Goal: Task Accomplishment & Management: Manage account settings

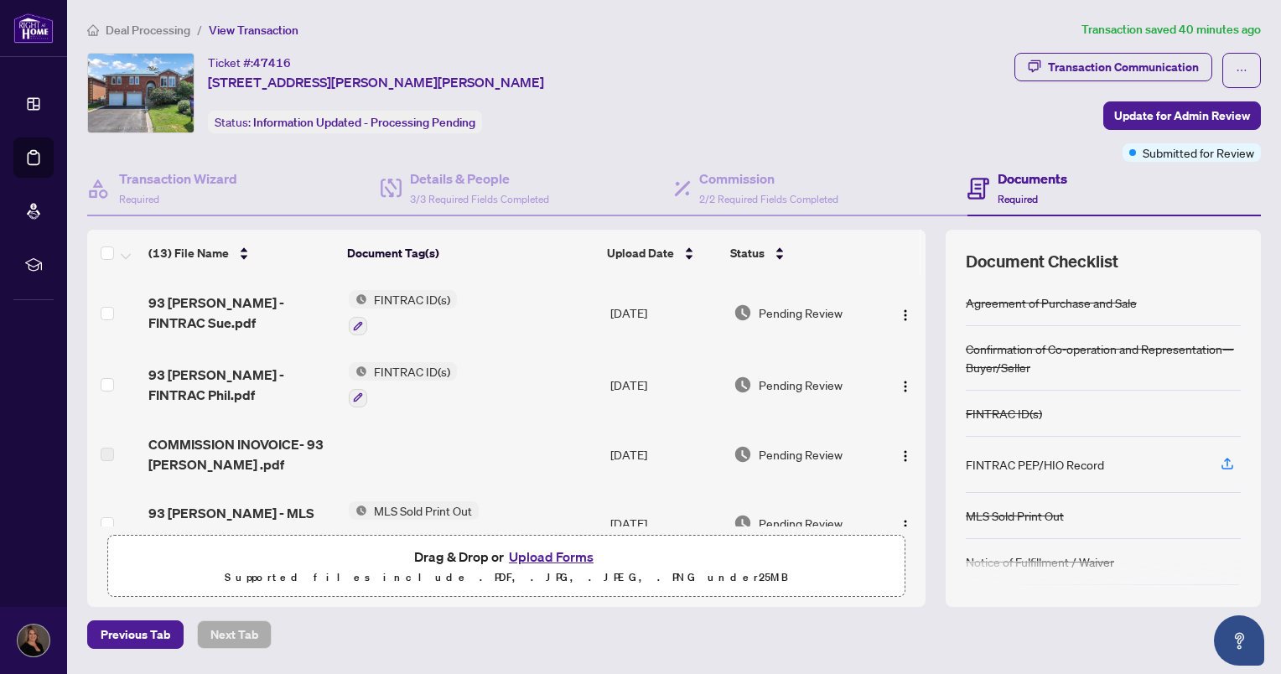
scroll to position [678, 0]
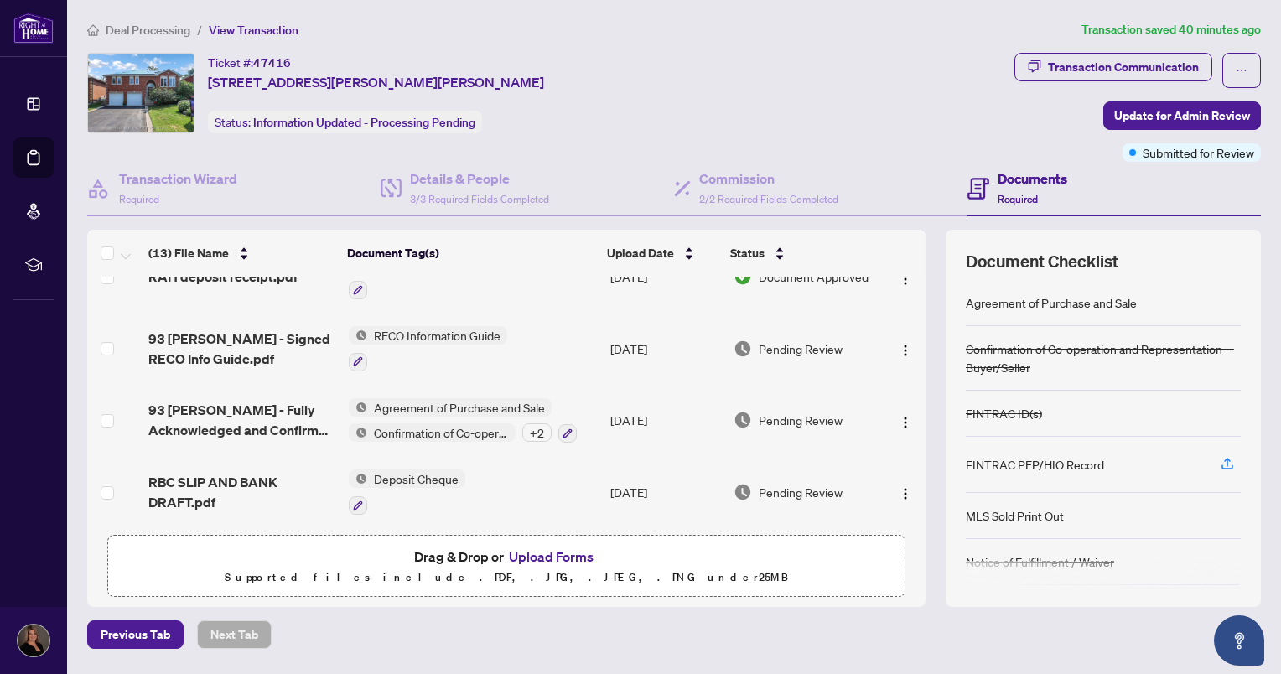
click at [179, 34] on span "Deal Processing" at bounding box center [148, 30] width 85 height 15
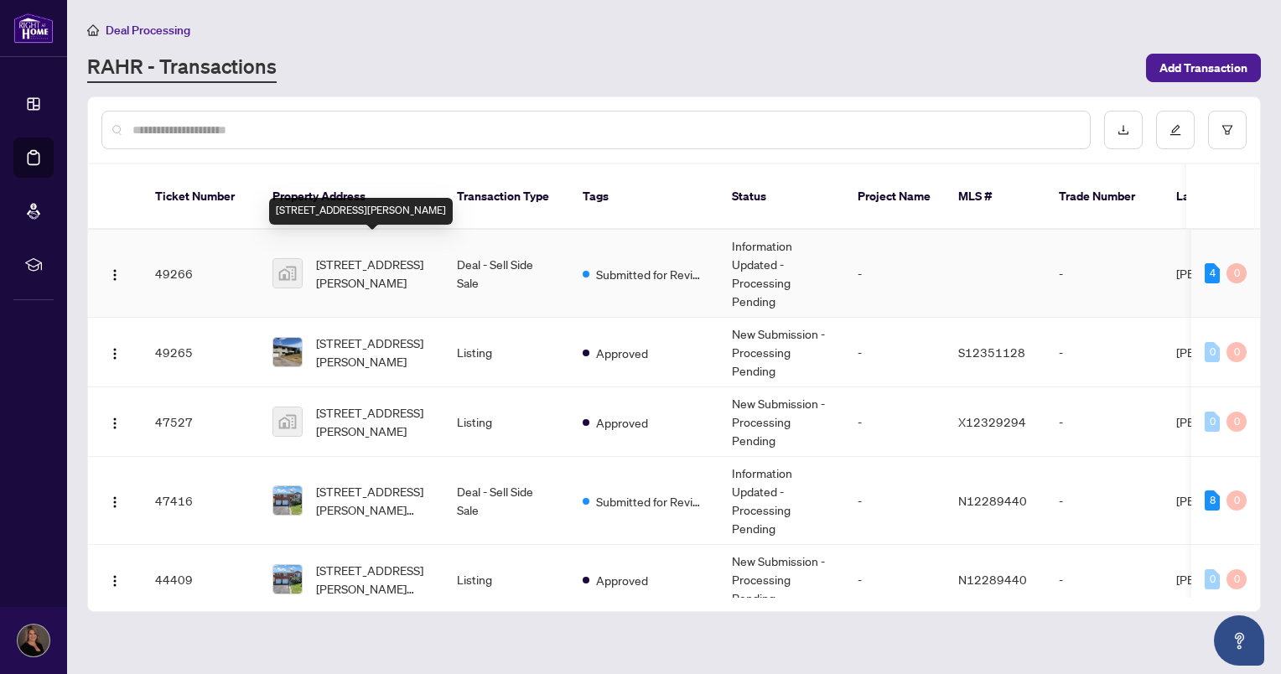
click at [363, 262] on span "[STREET_ADDRESS][PERSON_NAME]" at bounding box center [373, 273] width 114 height 37
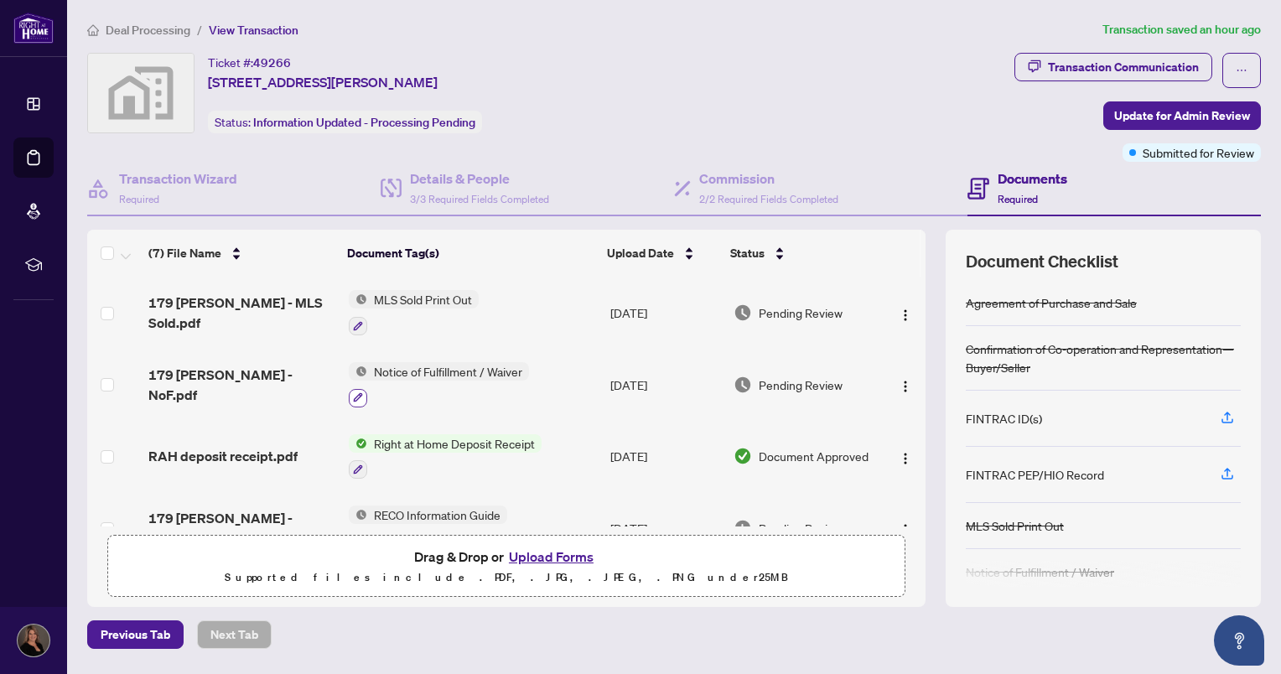
click at [353, 397] on icon "button" at bounding box center [357, 397] width 9 height 9
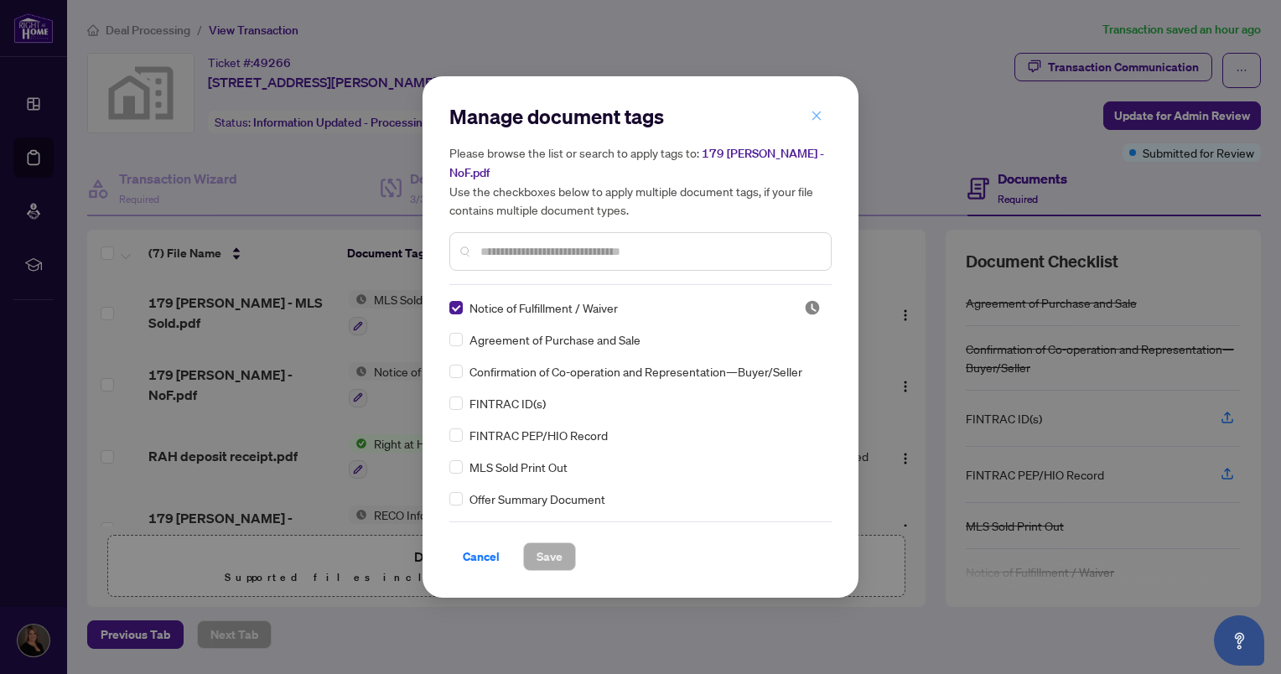
click at [812, 122] on icon "close" at bounding box center [817, 116] width 12 height 12
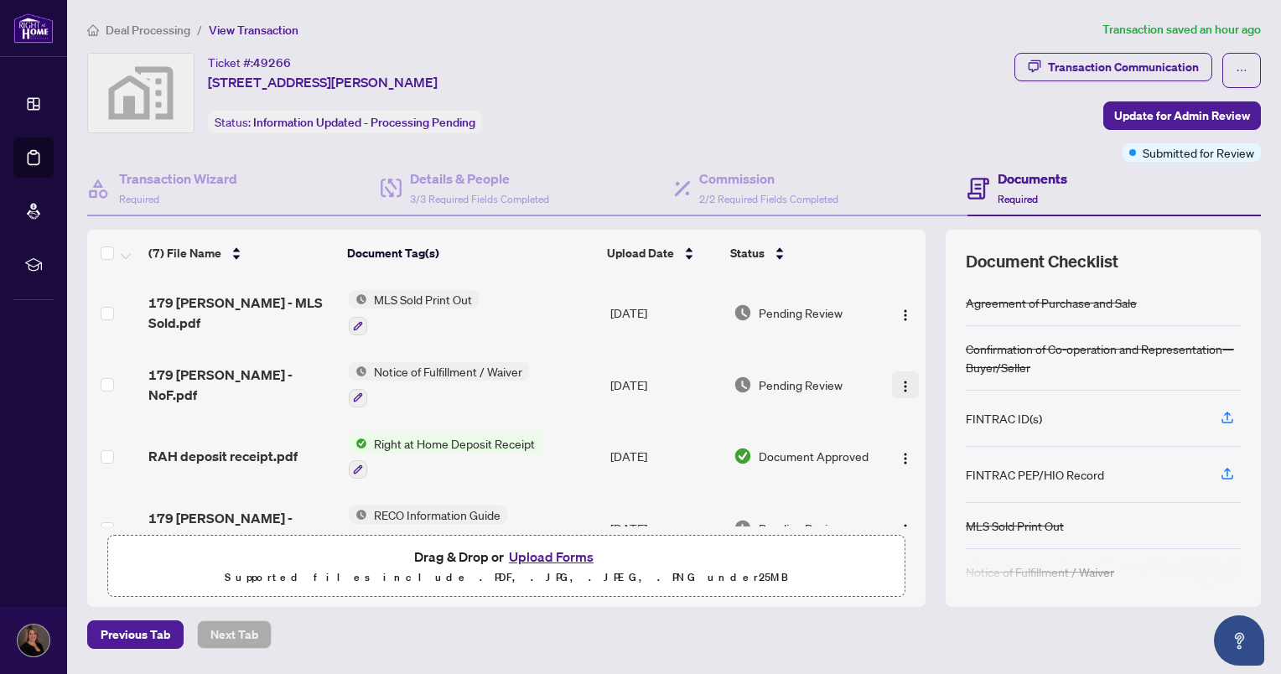
click at [899, 386] on img "button" at bounding box center [905, 386] width 13 height 13
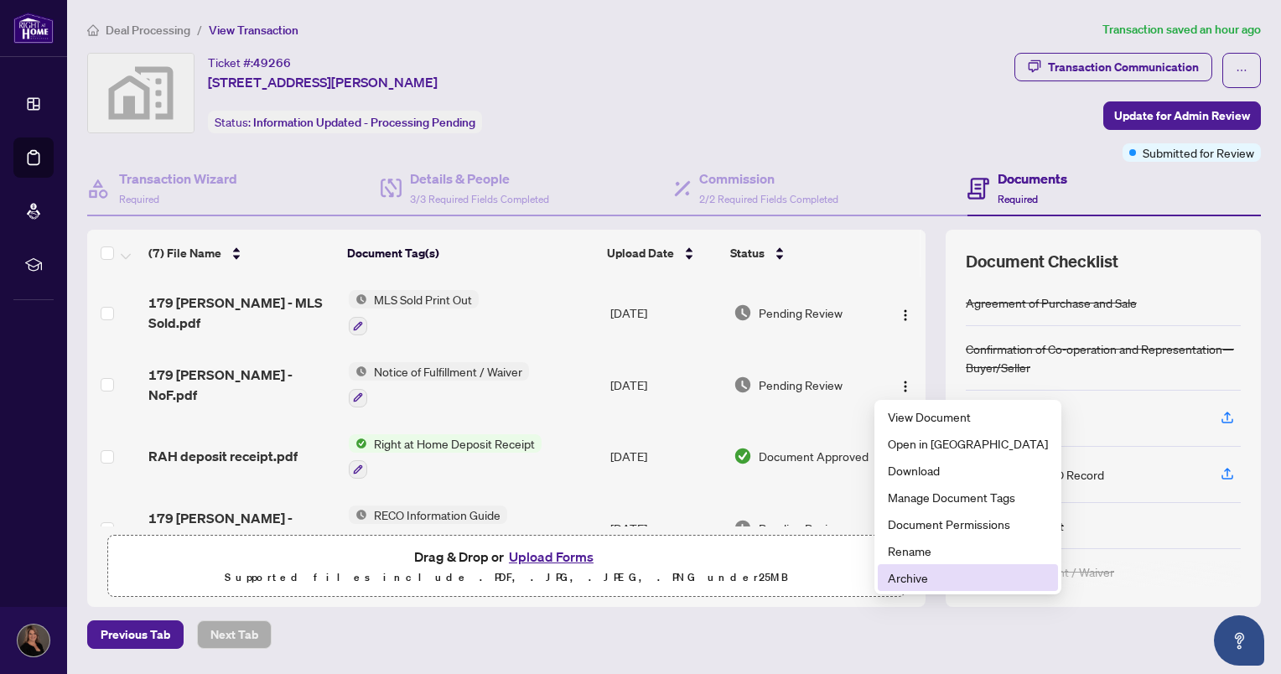
click at [902, 578] on span "Archive" at bounding box center [968, 578] width 160 height 18
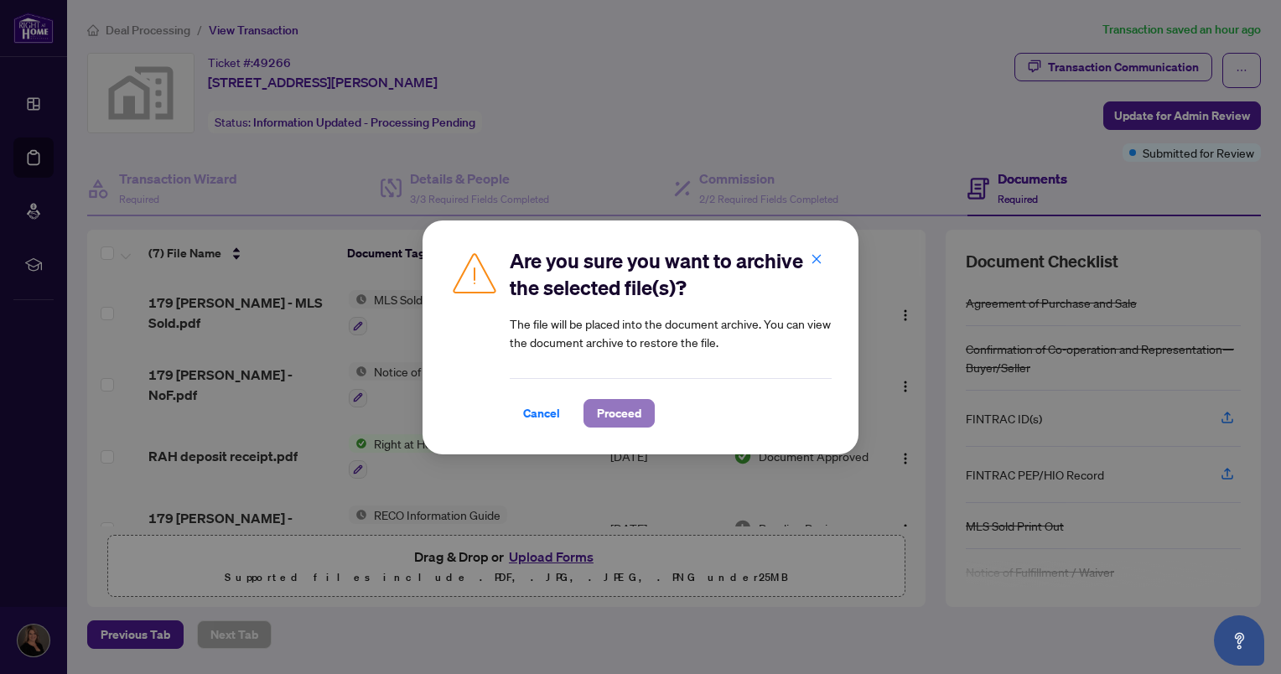
click at [607, 404] on span "Proceed" at bounding box center [619, 413] width 44 height 27
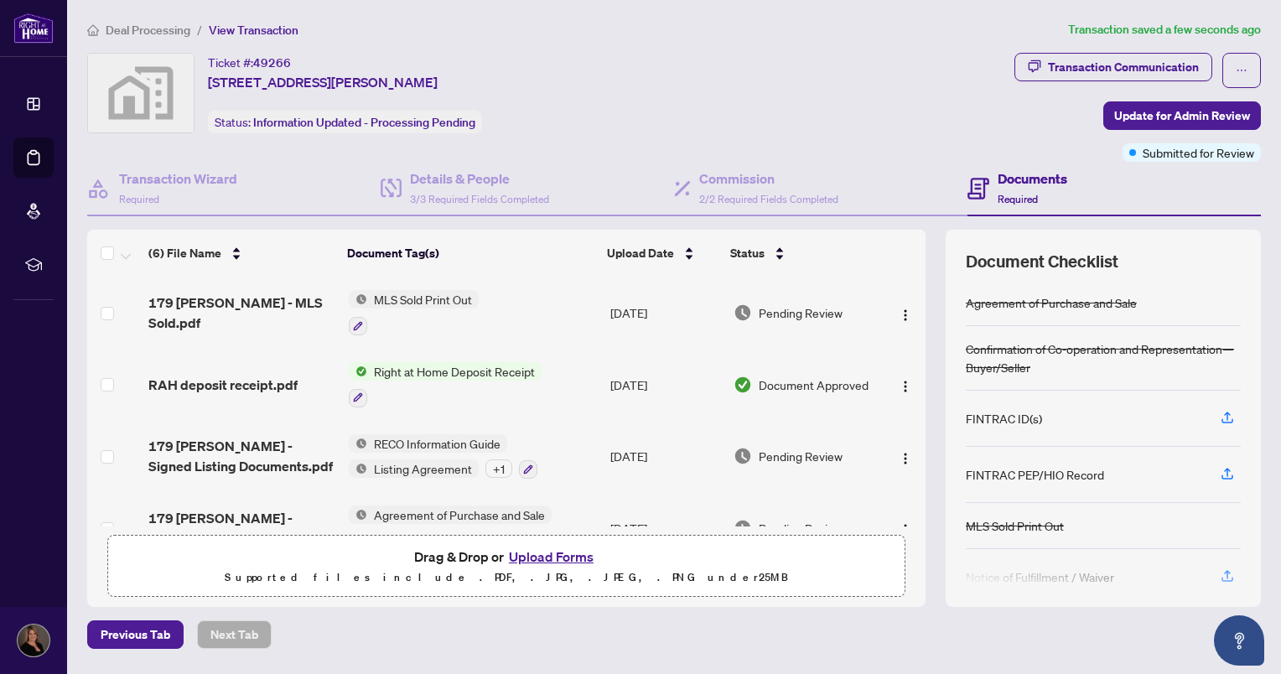
click at [548, 552] on button "Upload Forms" at bounding box center [551, 557] width 95 height 22
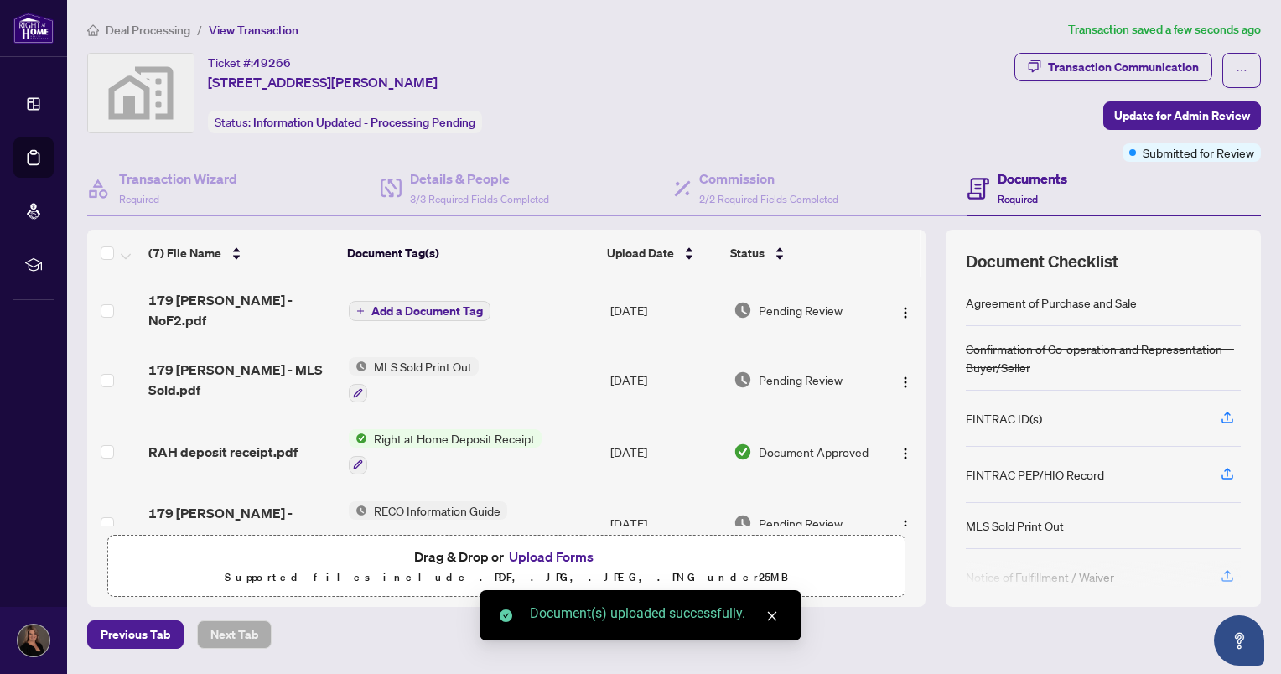
click at [410, 305] on span "Add a Document Tag" at bounding box center [427, 311] width 112 height 12
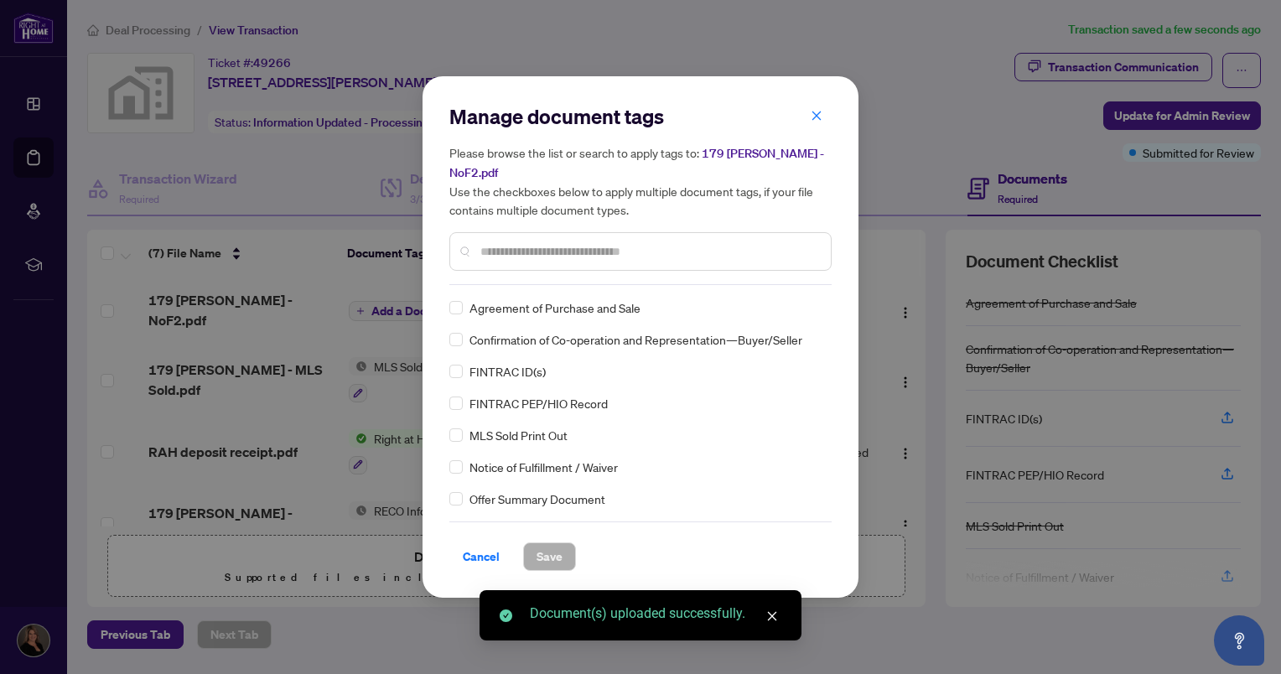
click at [489, 282] on div "Manage document tags Please browse the list or search to apply tags to: 179 [PE…" at bounding box center [640, 194] width 382 height 182
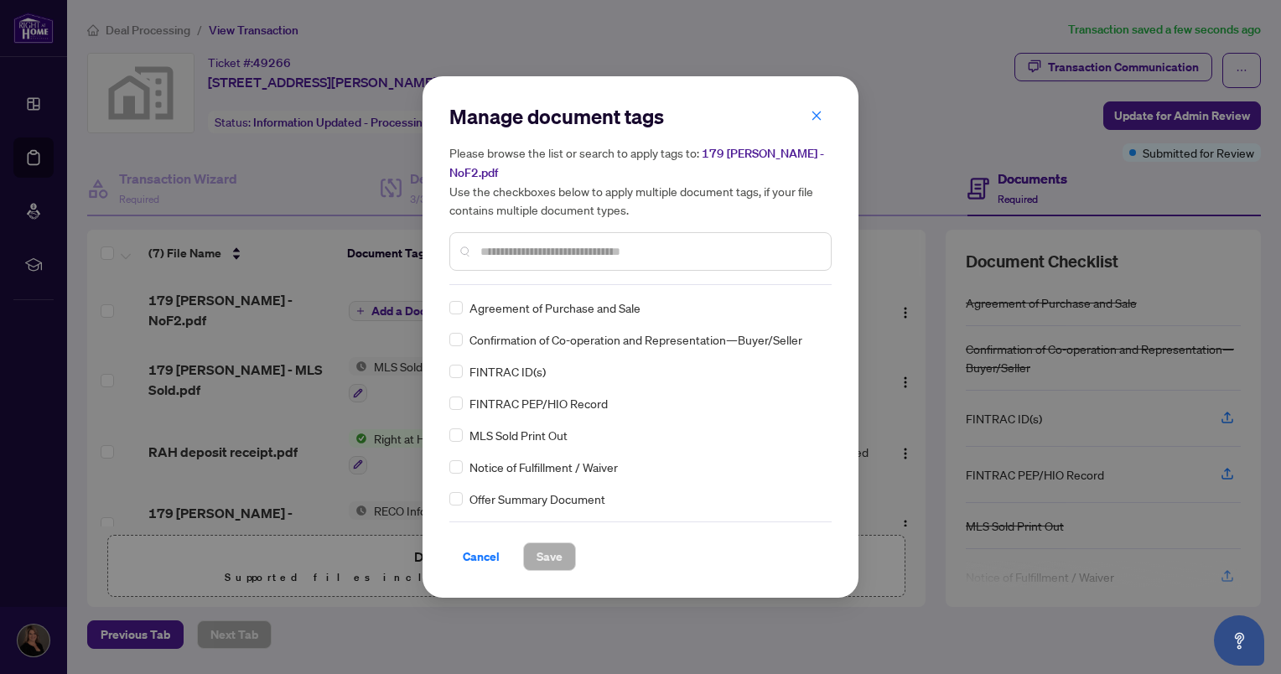
click at [496, 244] on input "text" at bounding box center [648, 251] width 337 height 18
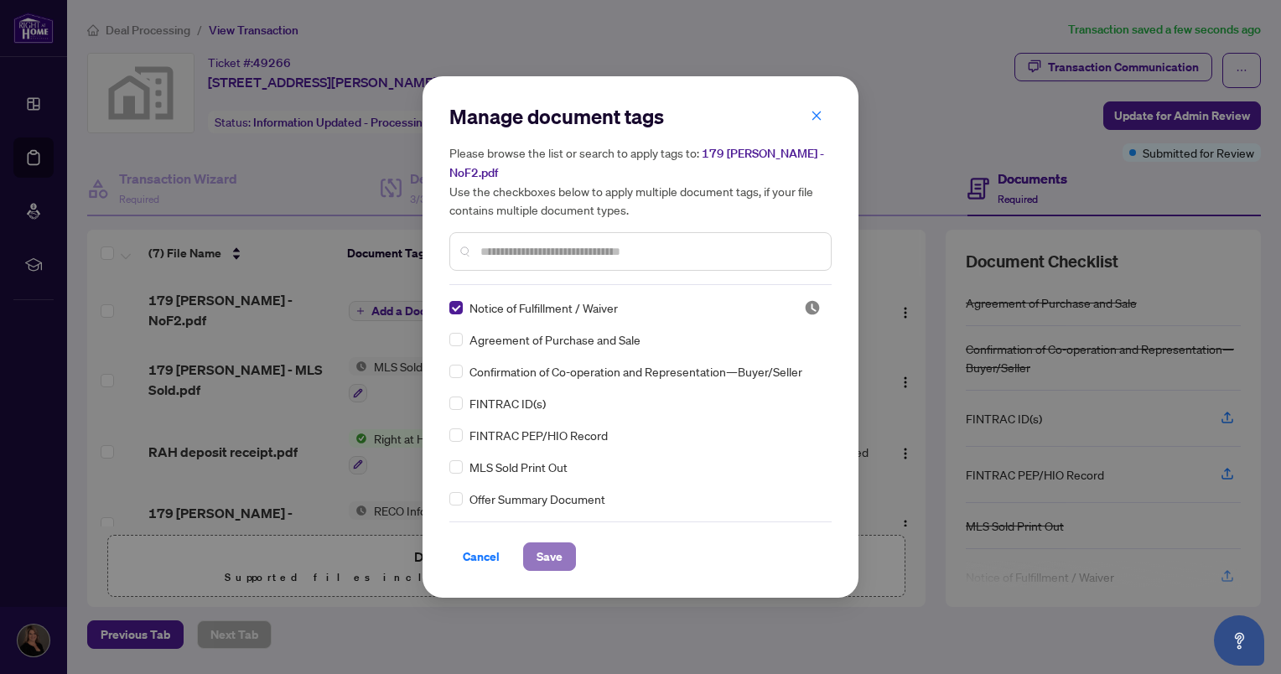
click at [537, 551] on span "Save" at bounding box center [550, 556] width 26 height 27
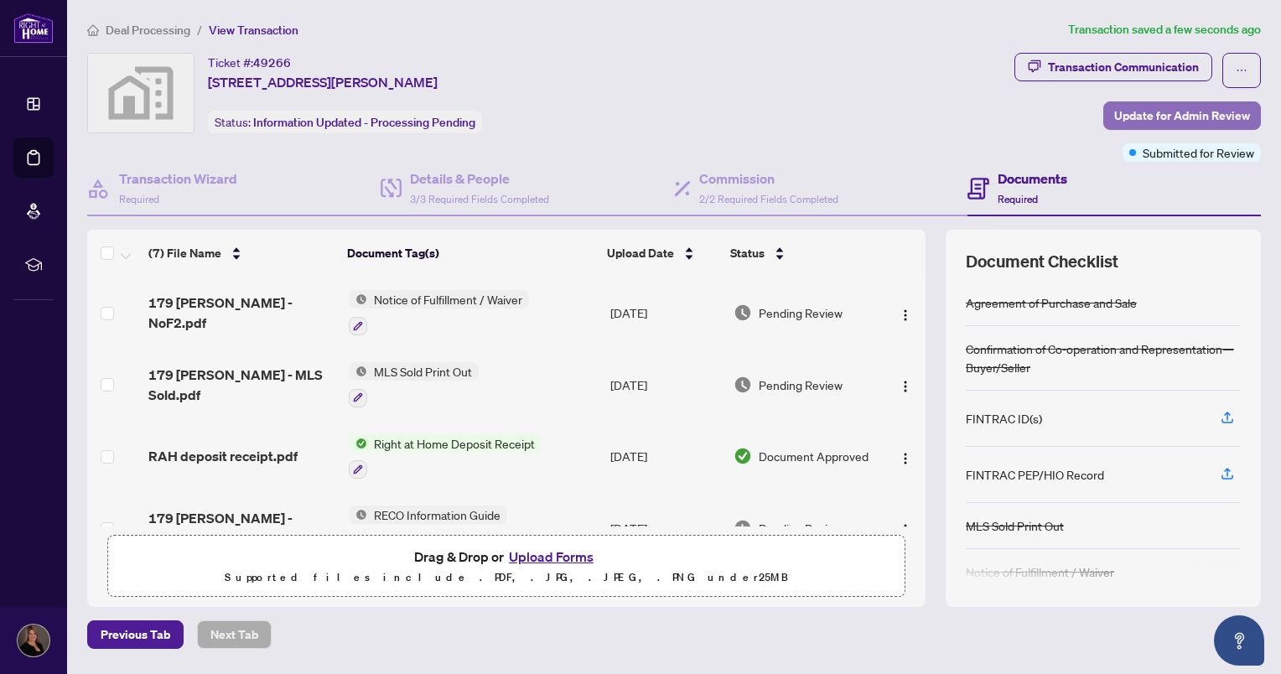
click at [1192, 111] on span "Update for Admin Review" at bounding box center [1182, 115] width 136 height 27
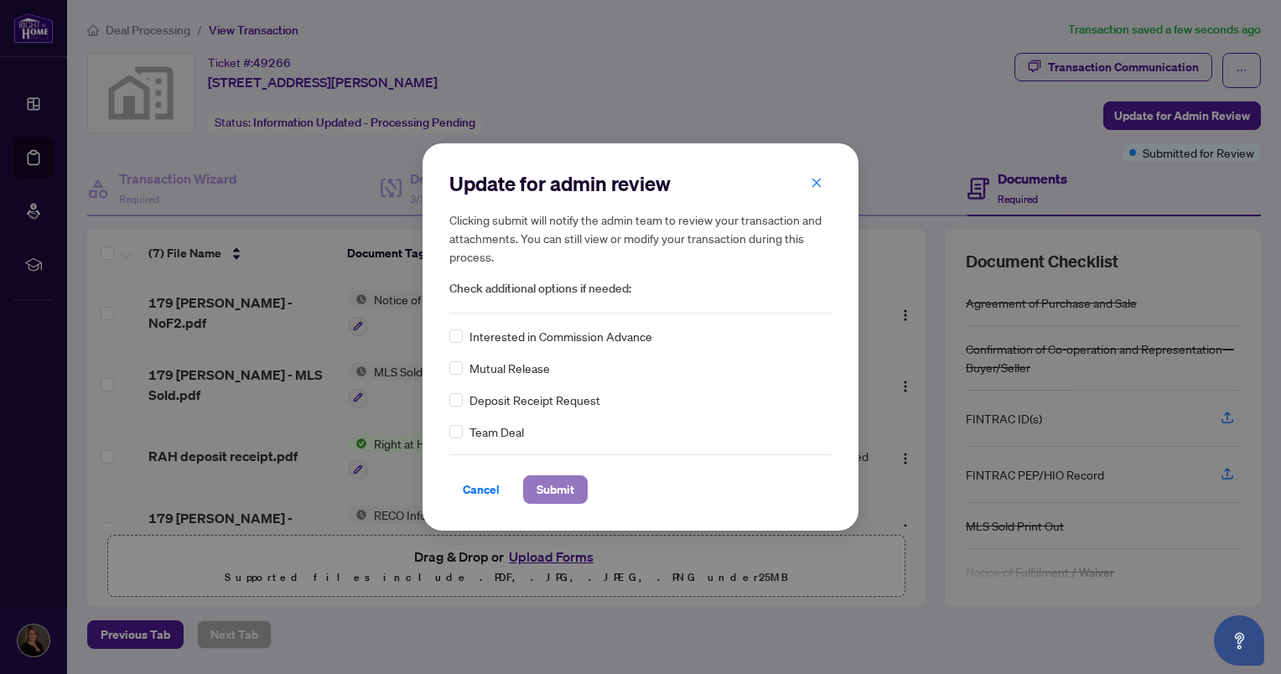
click at [553, 480] on span "Submit" at bounding box center [556, 489] width 38 height 27
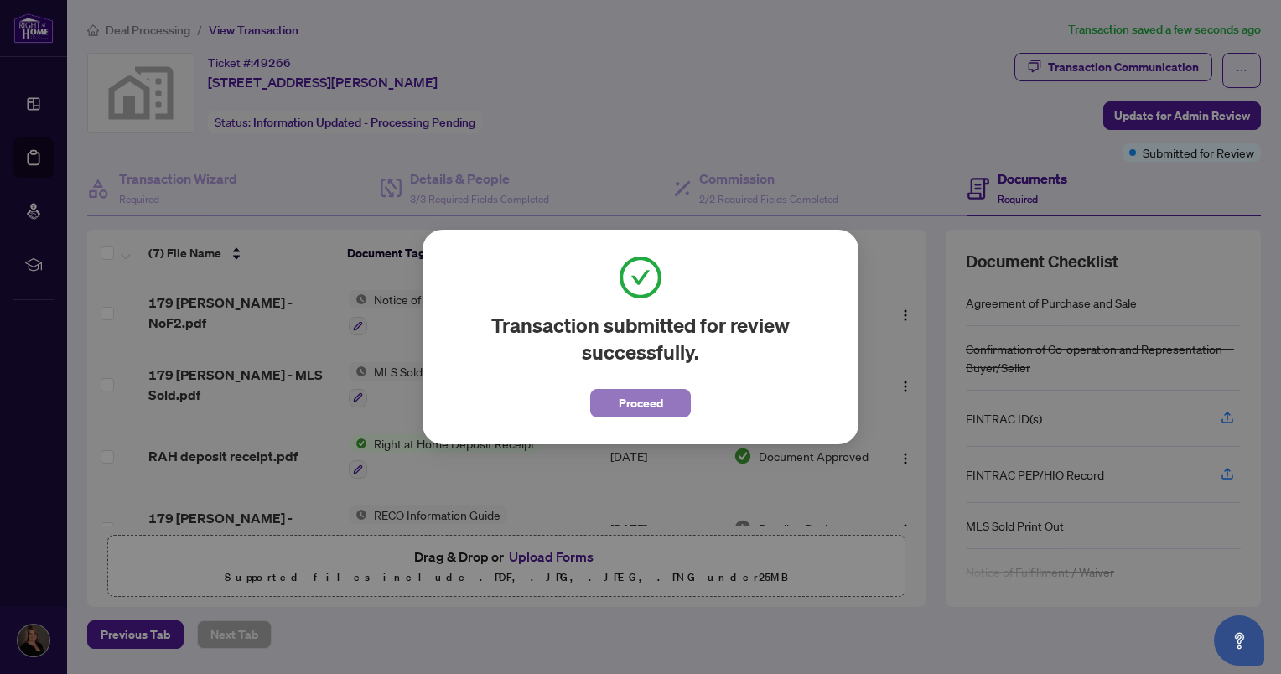
click at [614, 405] on button "Proceed" at bounding box center [640, 403] width 101 height 29
